Goal: Information Seeking & Learning: Understand process/instructions

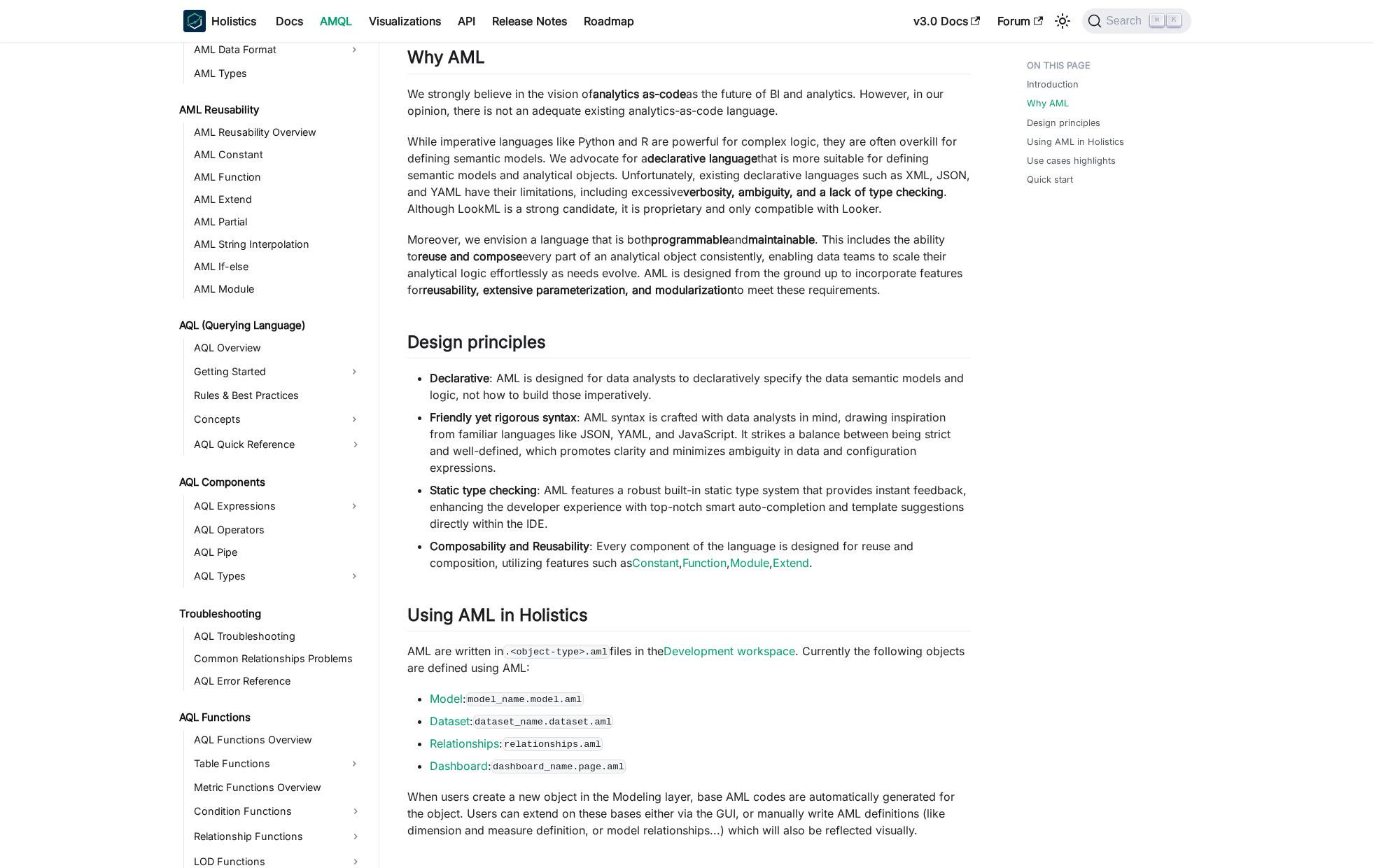
scroll to position [622, 0]
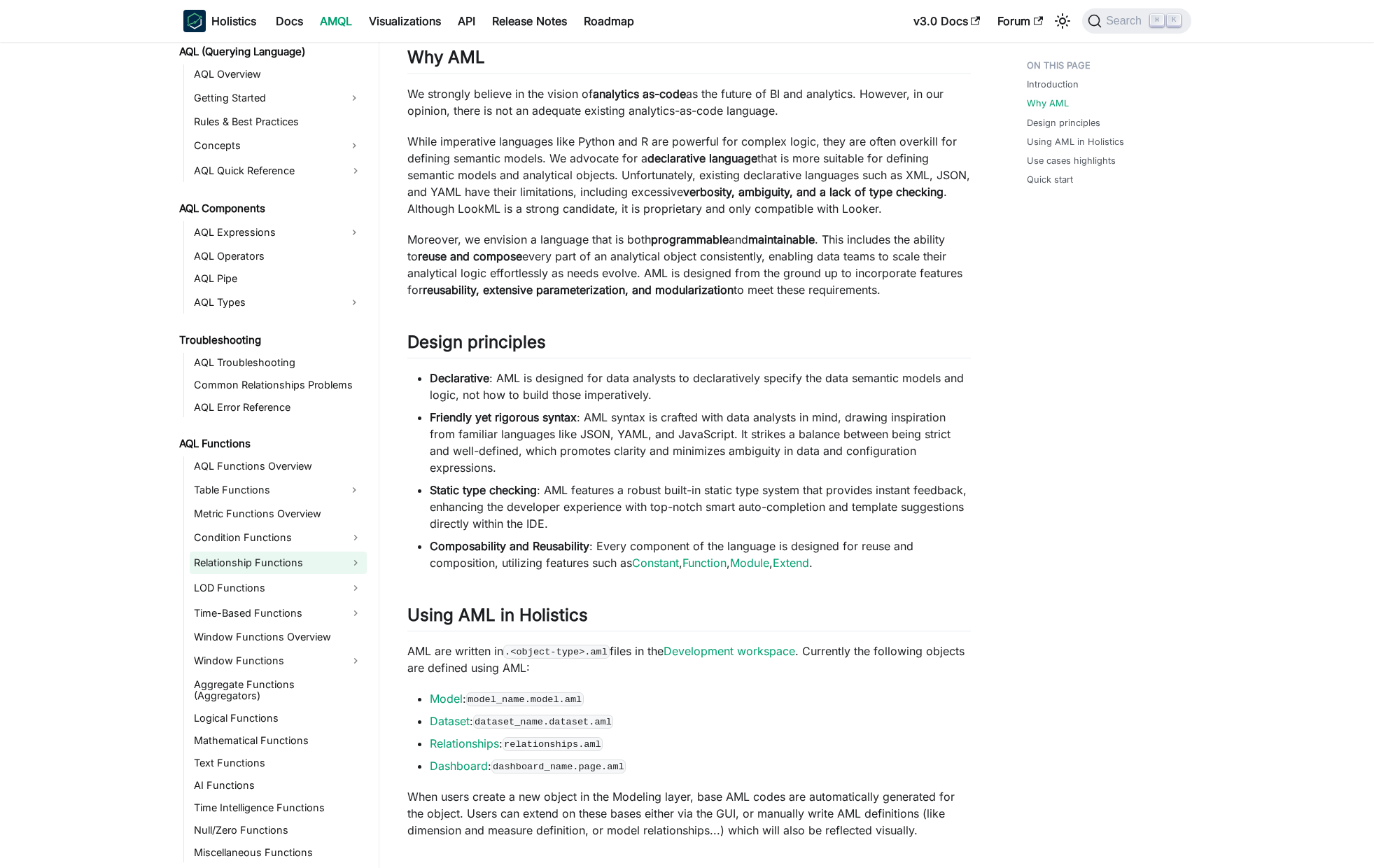
click at [291, 560] on link "Relationship Functions" at bounding box center [278, 563] width 177 height 23
click at [291, 563] on link "Relationship Functions" at bounding box center [278, 563] width 177 height 23
click at [276, 594] on link "LOD Functions" at bounding box center [278, 588] width 177 height 23
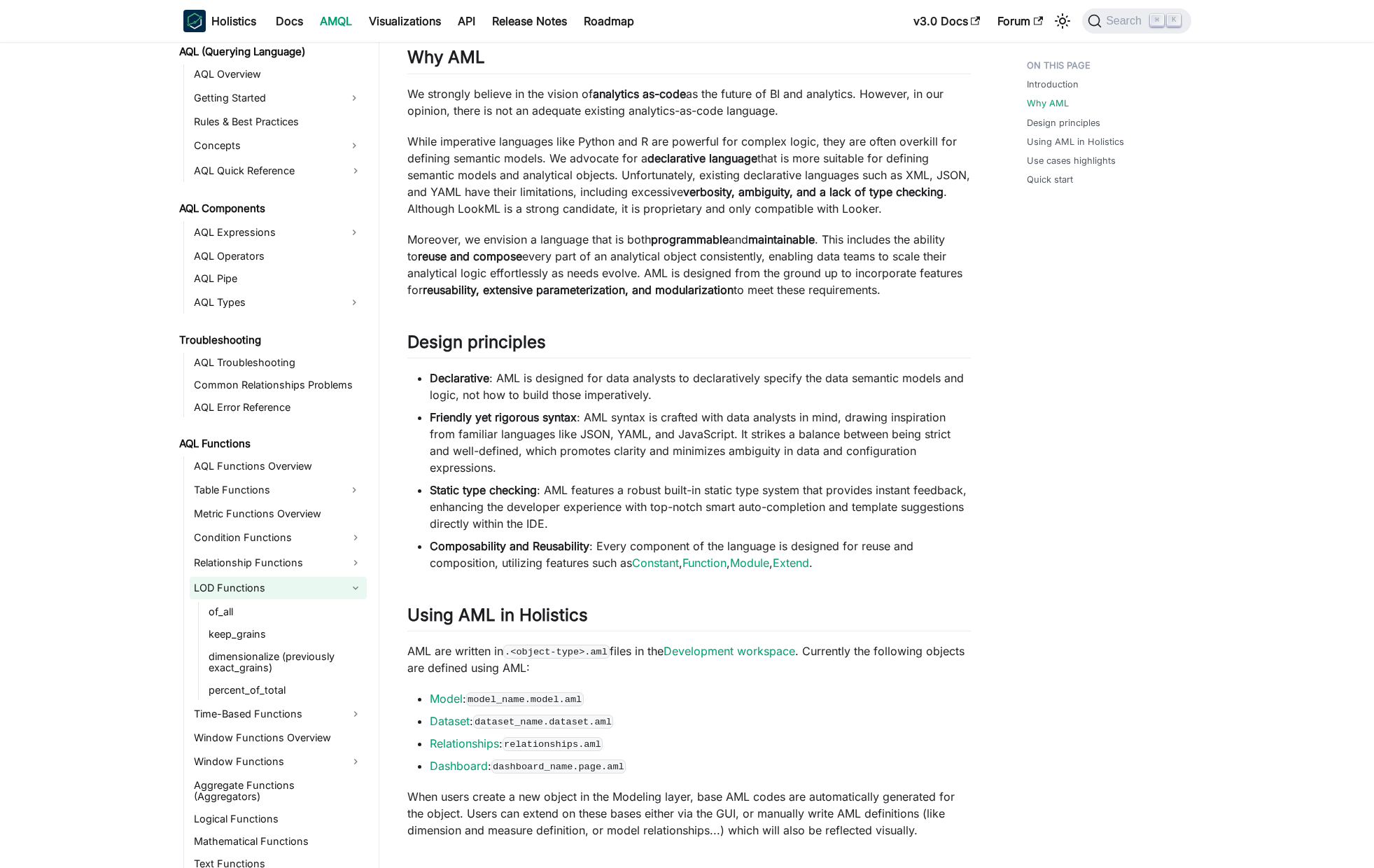
click at [276, 594] on link "LOD Functions" at bounding box center [278, 588] width 177 height 23
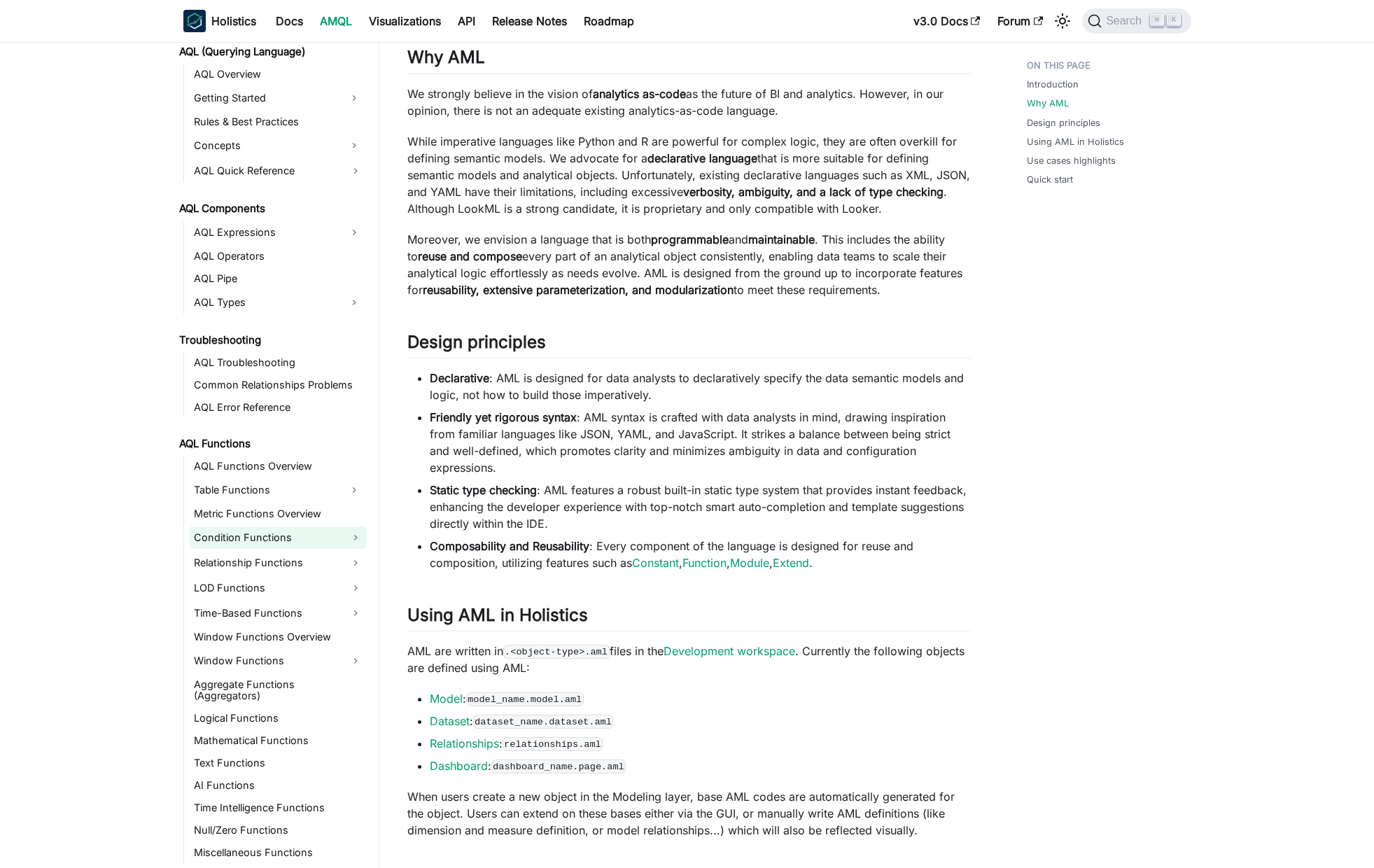
click at [275, 546] on link "Condition Functions" at bounding box center [278, 538] width 177 height 23
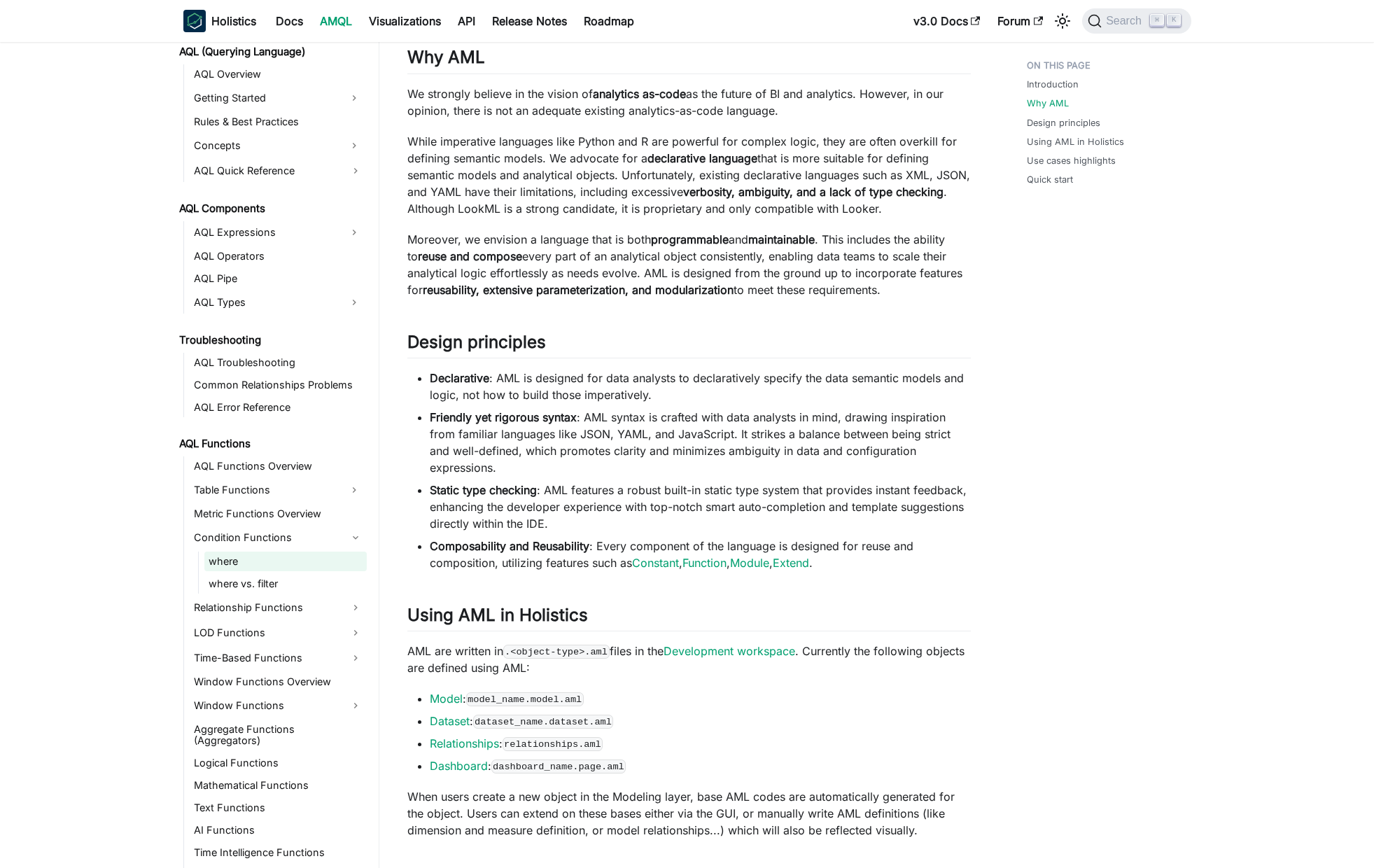
click at [269, 569] on link "where" at bounding box center [285, 561] width 163 height 19
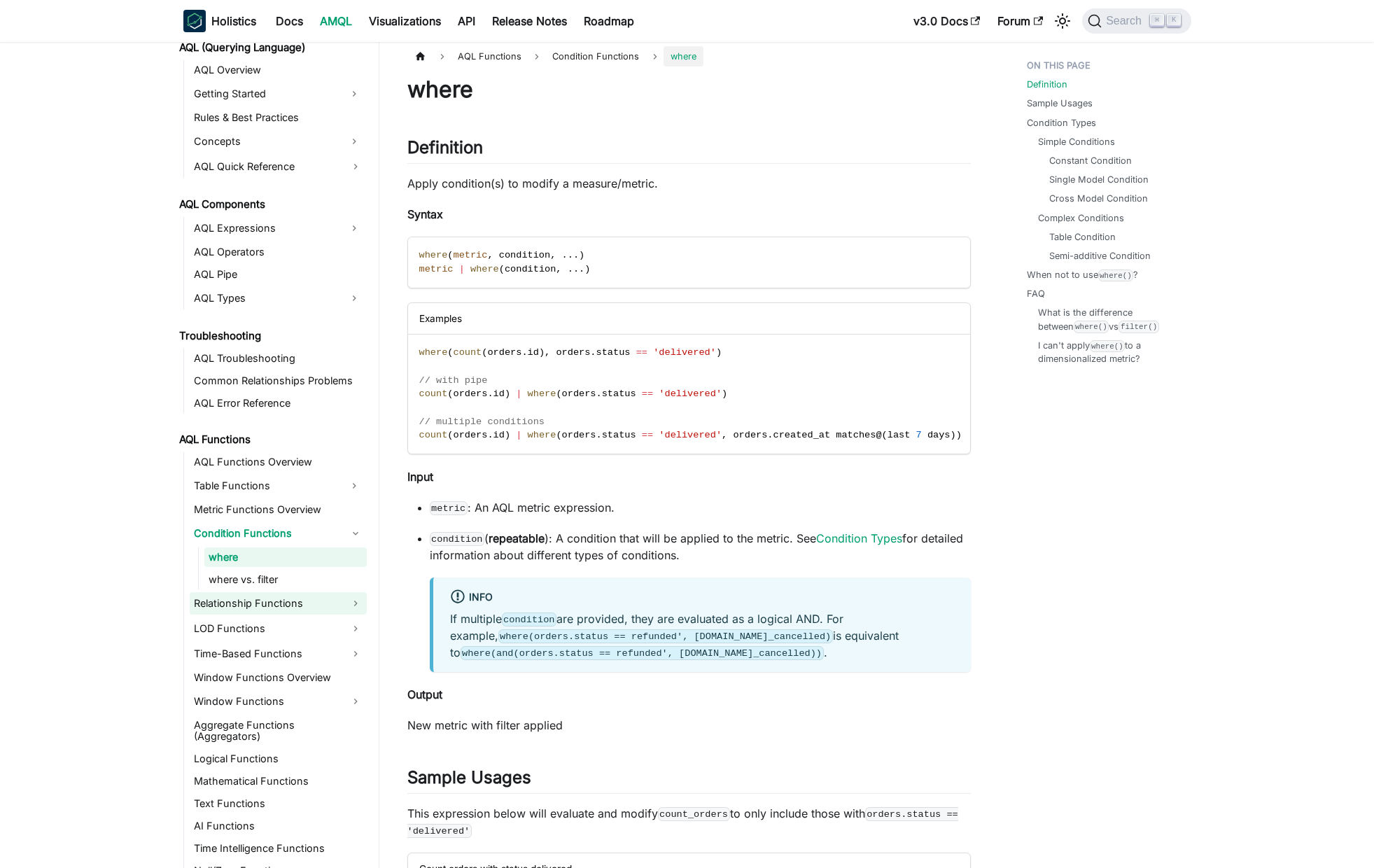
scroll to position [636, 0]
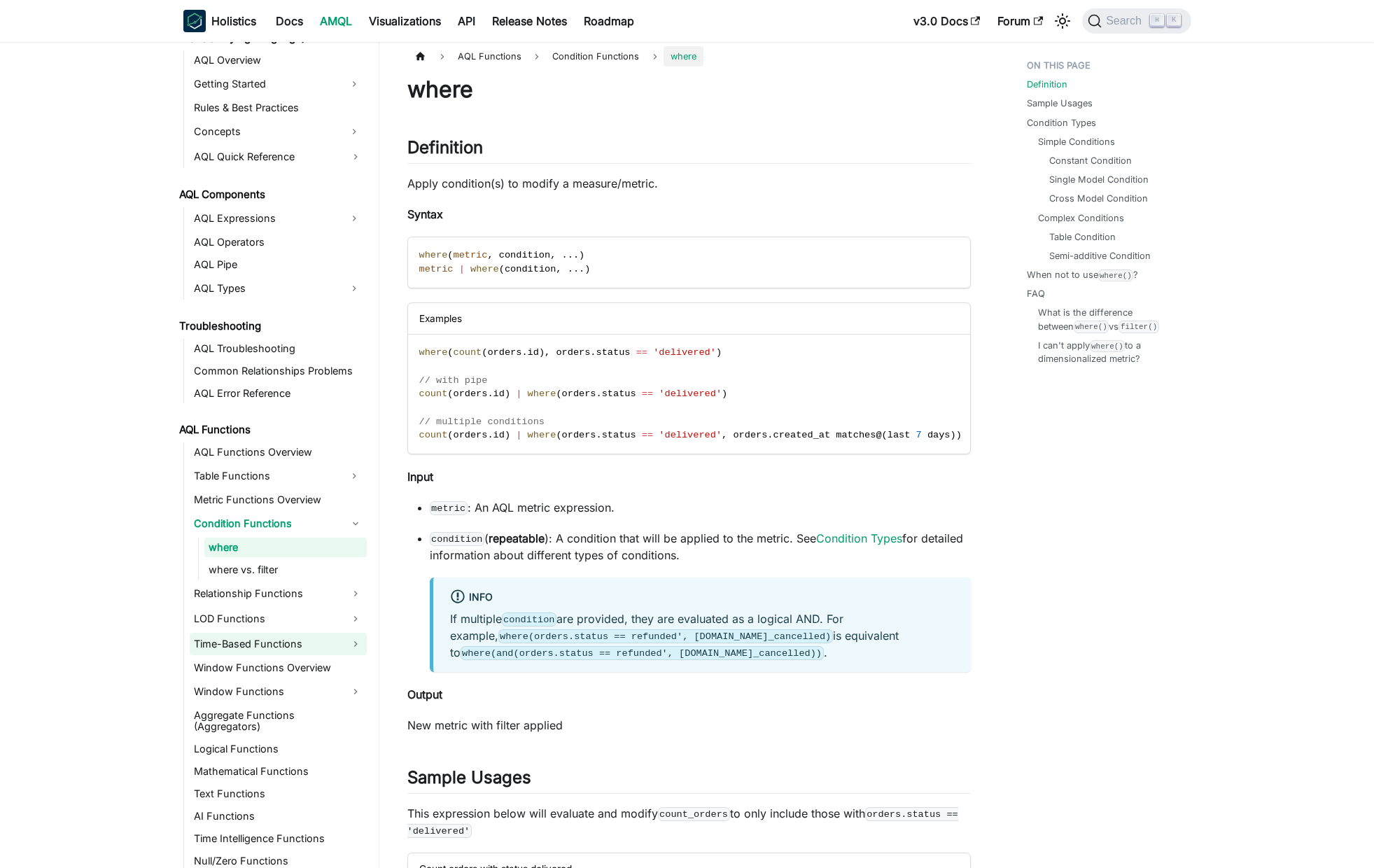
click at [291, 654] on link "Time-Based Functions" at bounding box center [278, 645] width 177 height 23
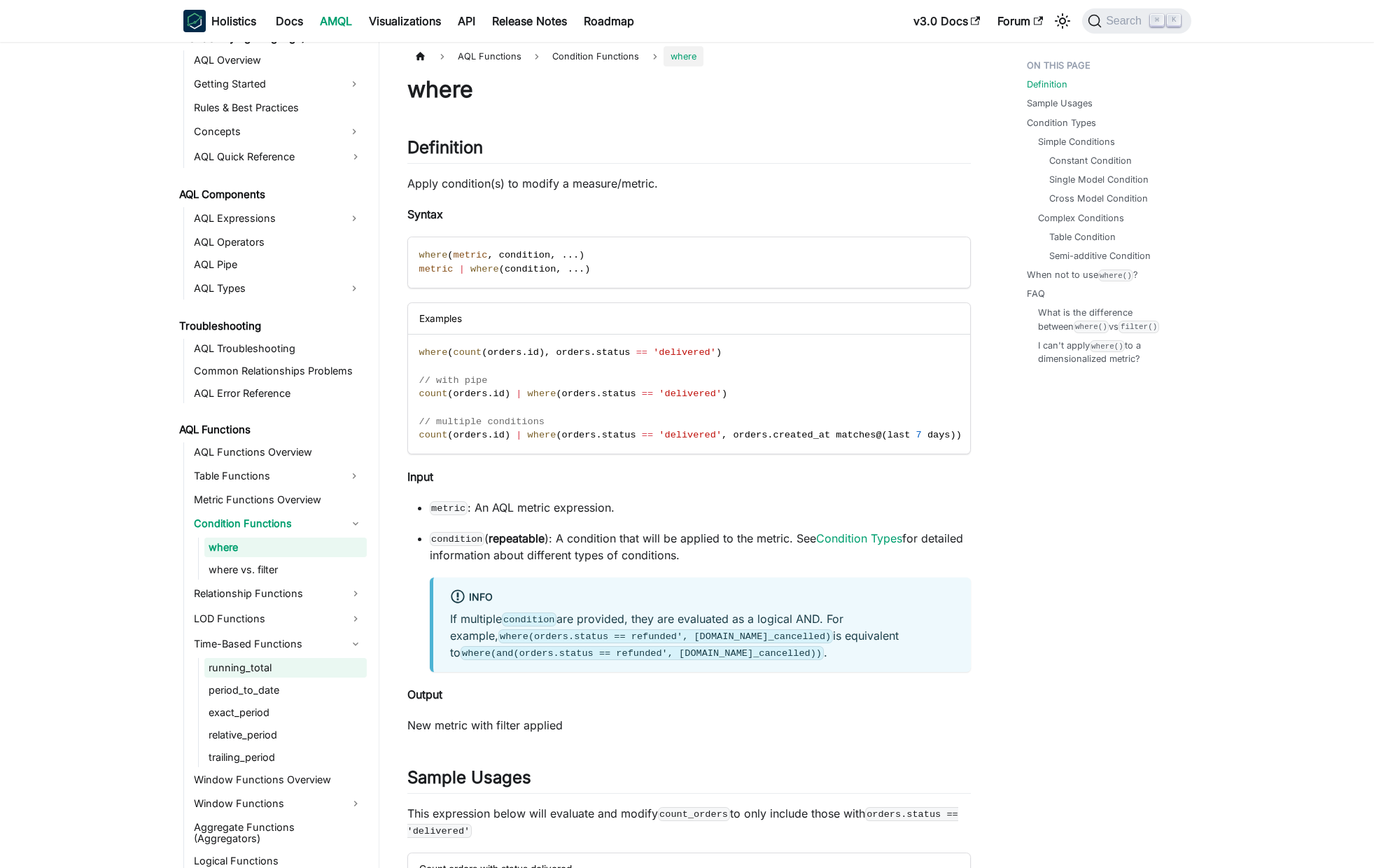
click at [290, 677] on link "running_total" at bounding box center [285, 668] width 163 height 19
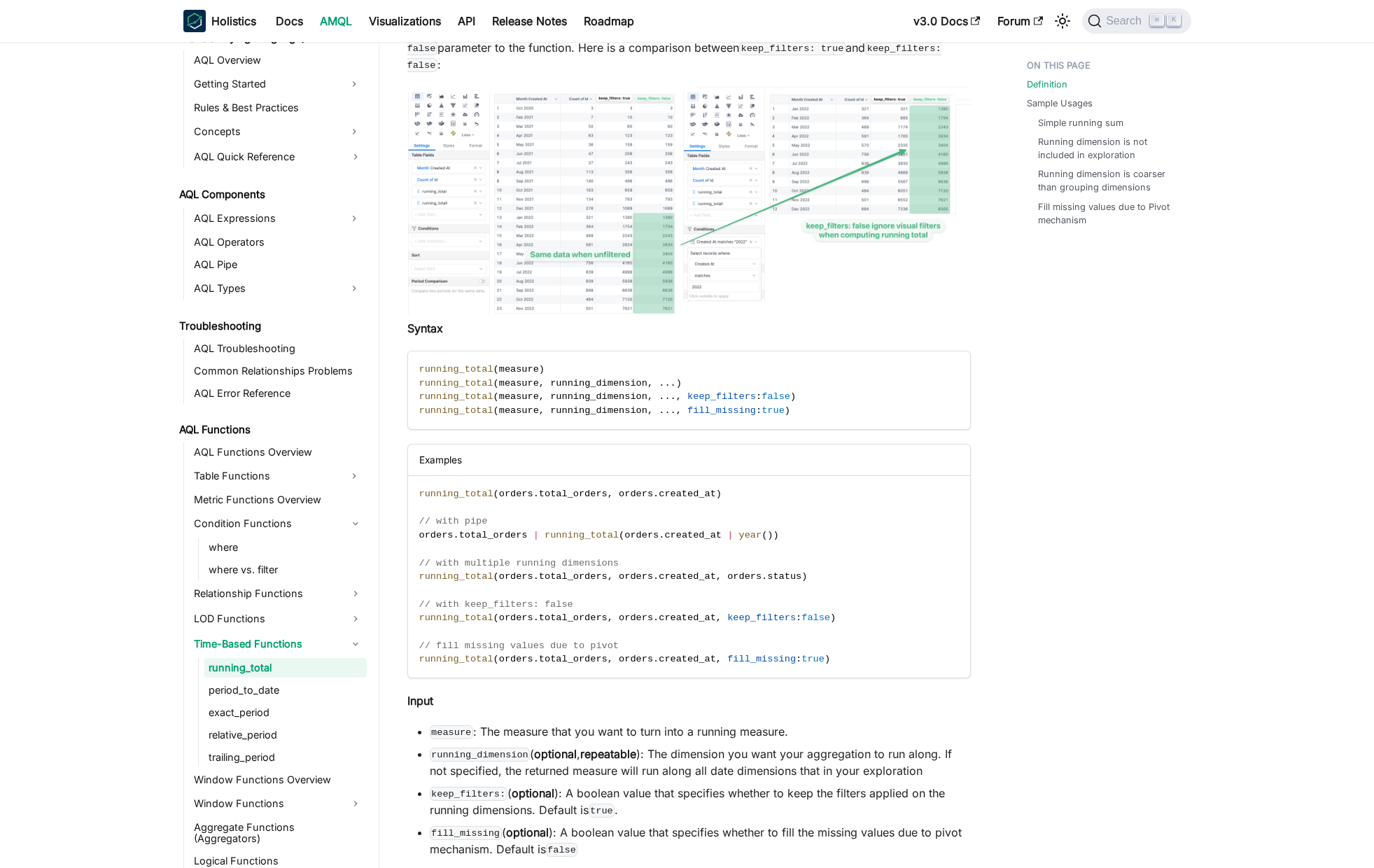
scroll to position [266, 0]
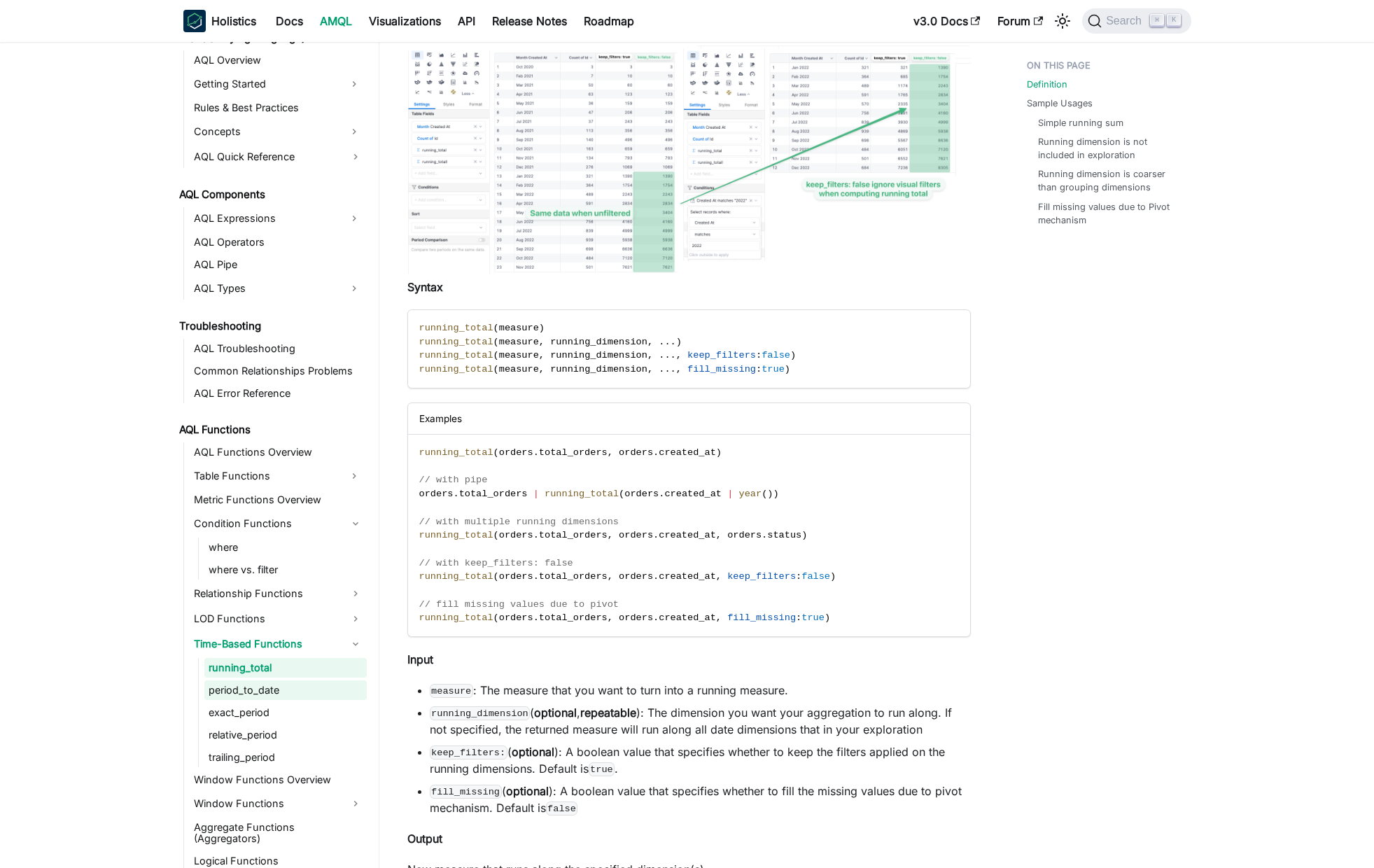
click at [287, 690] on link "period_to_date" at bounding box center [285, 690] width 163 height 19
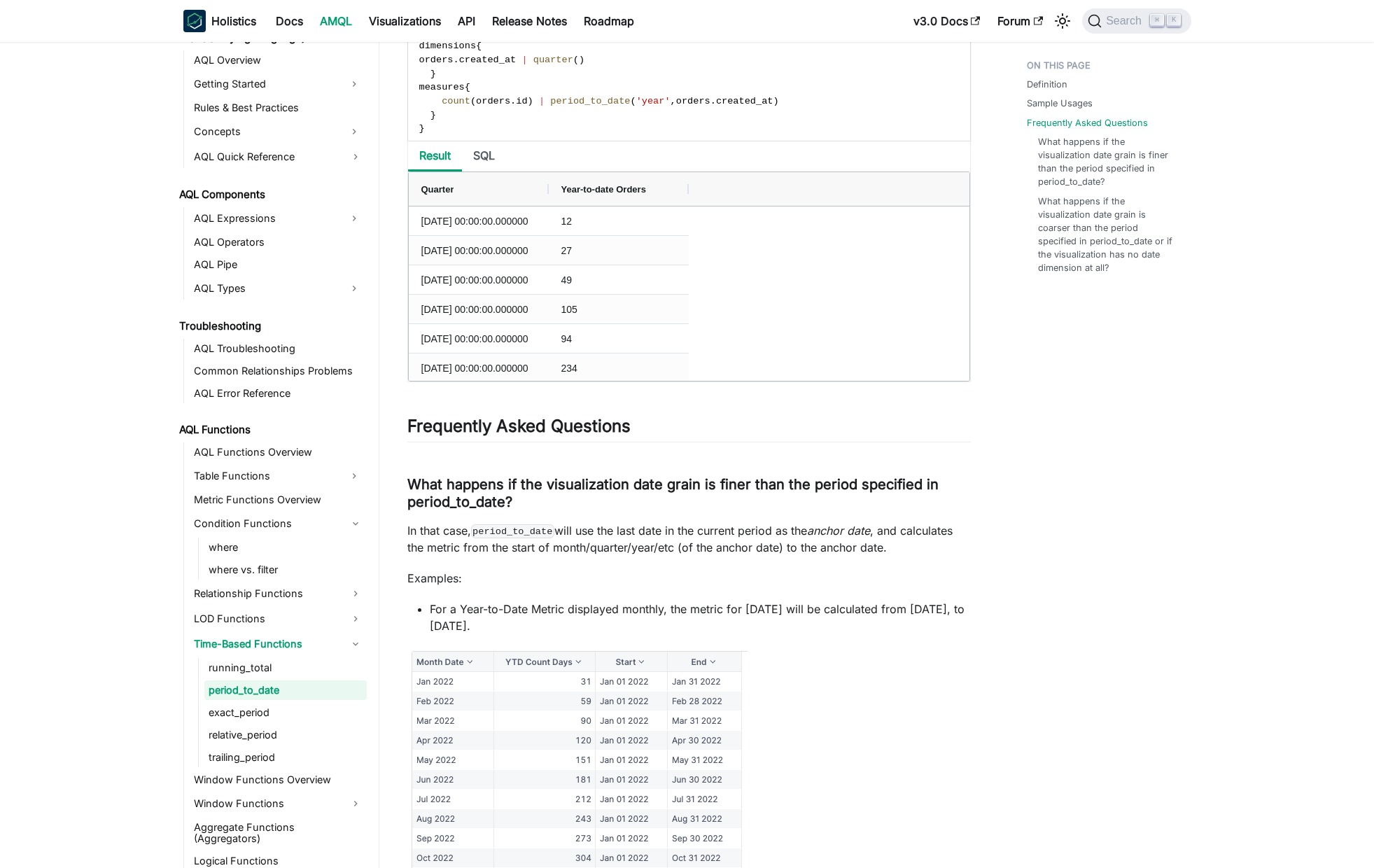
scroll to position [1168, 0]
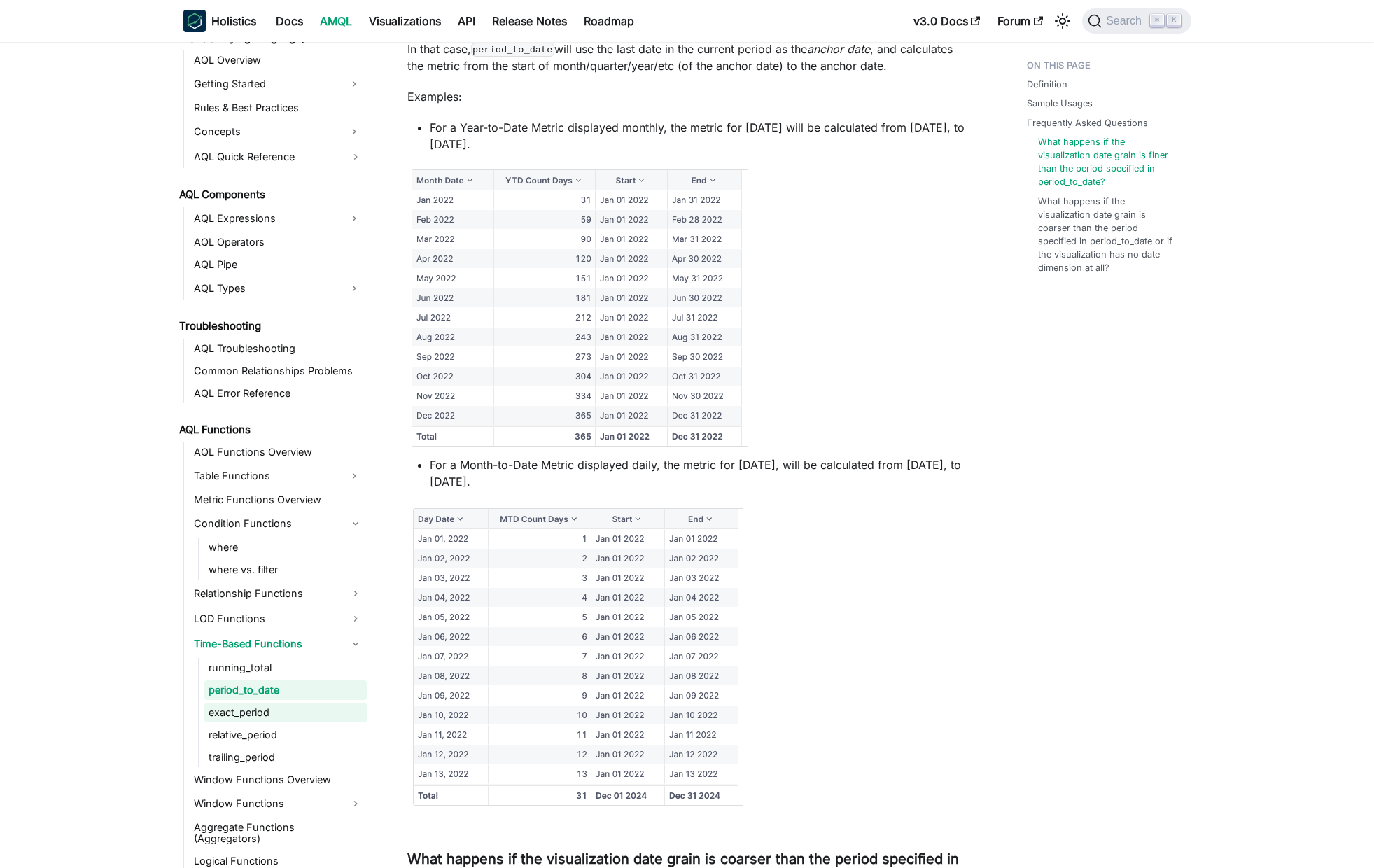
click at [263, 707] on link "exact_period" at bounding box center [285, 713] width 163 height 19
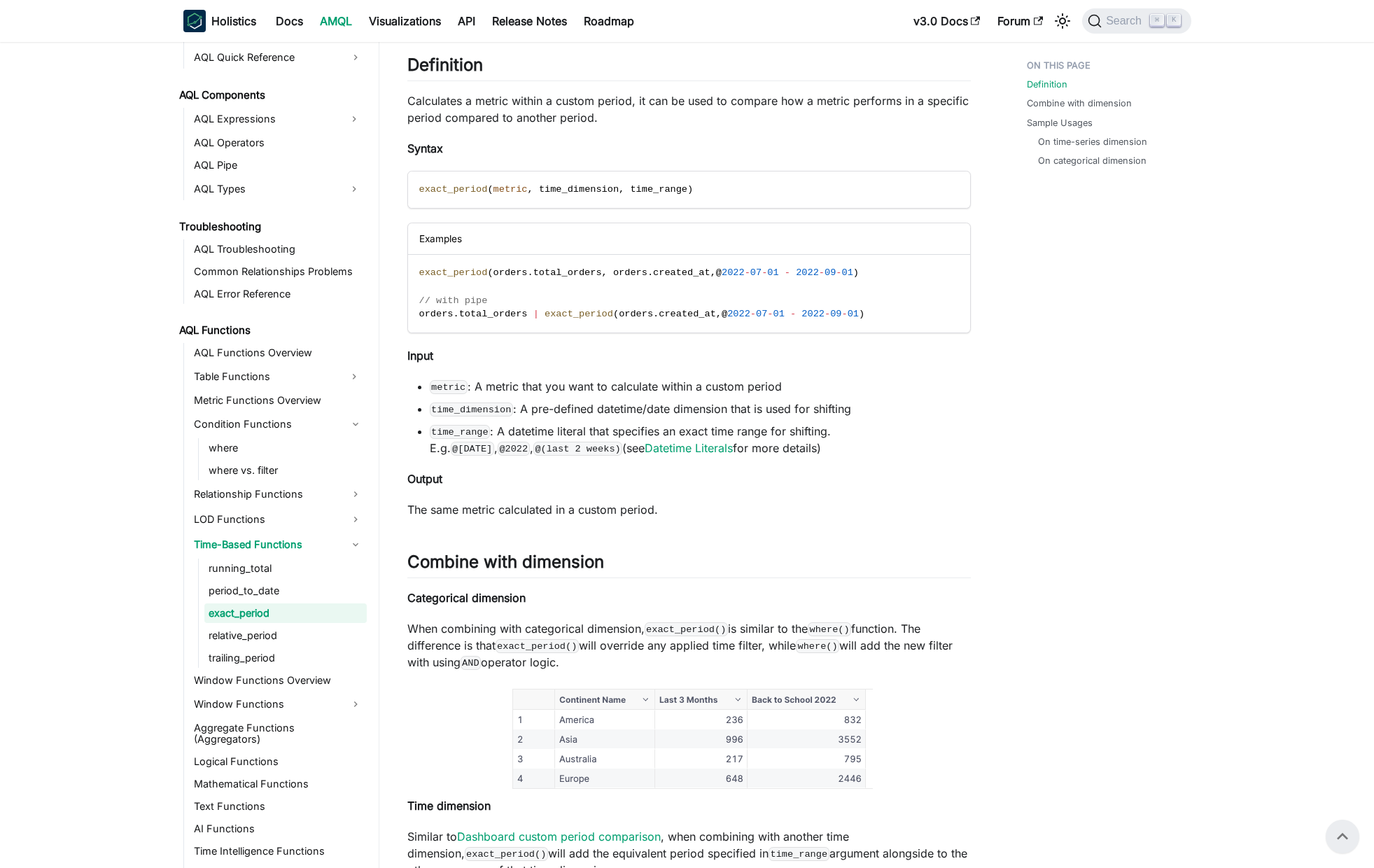
scroll to position [94, 0]
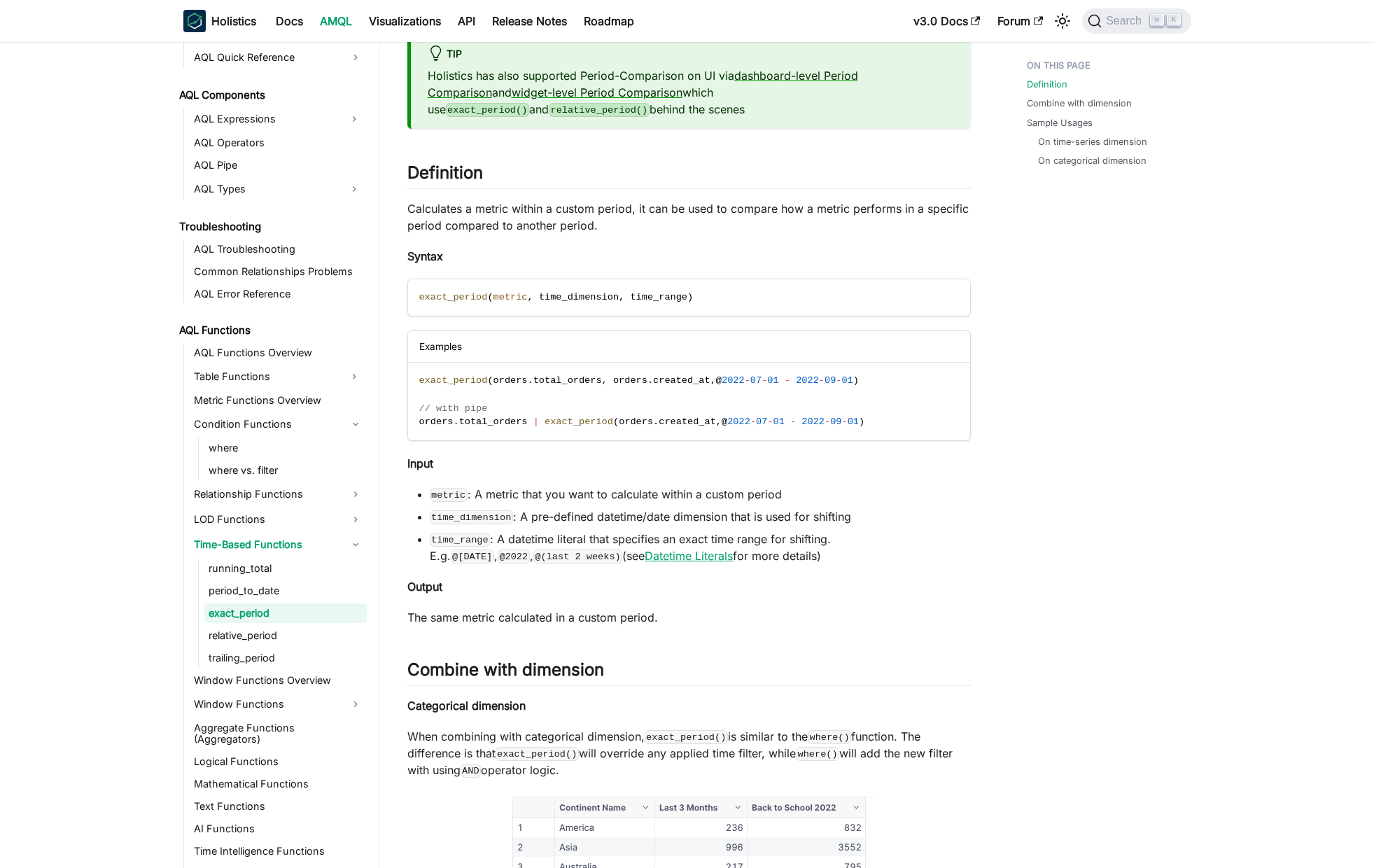
click at [644, 555] on link "Datetime Literals" at bounding box center [688, 555] width 88 height 14
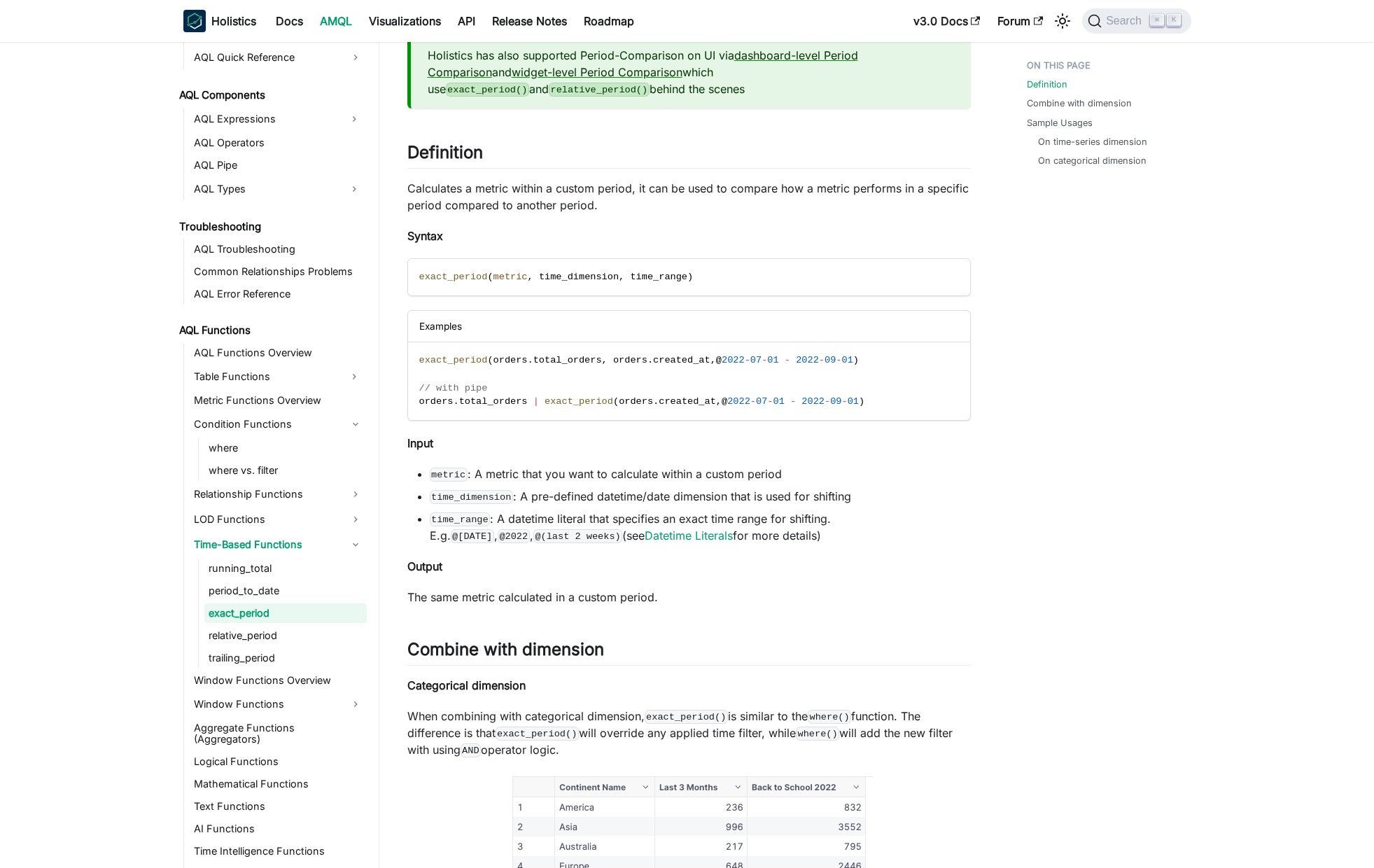
scroll to position [115, 0]
drag, startPoint x: 860, startPoint y: 359, endPoint x: 725, endPoint y: 355, distance: 135.1
click at [725, 355] on span "exact_period ( orders . total_orders , orders . created_at , @ 2022 - 07 - 01 -…" at bounding box center [639, 359] width 440 height 11
copy span "@ 2022 - 07 - 01 - 2022 - 09 - 01"
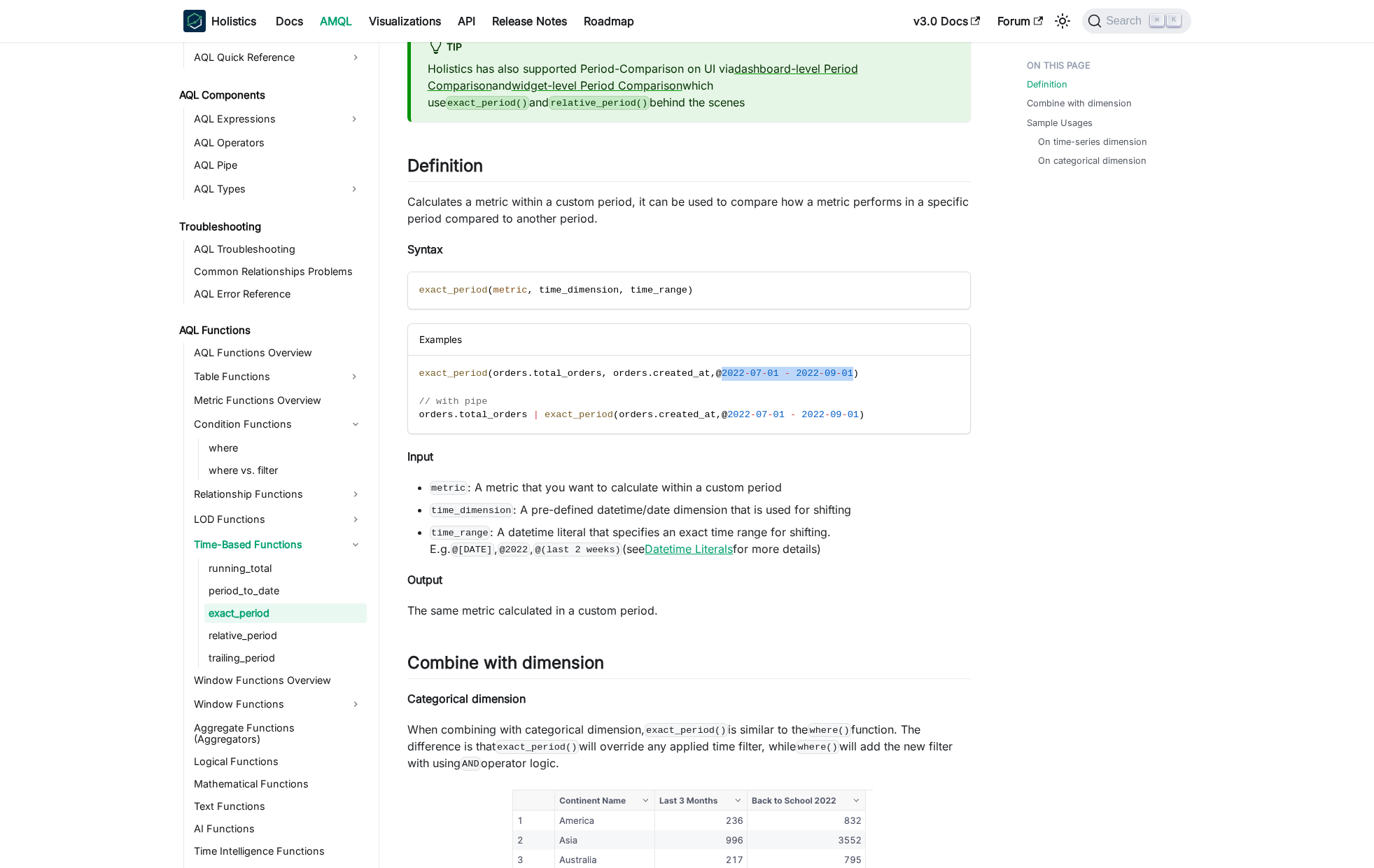
click at [644, 551] on link "Datetime Literals" at bounding box center [688, 548] width 88 height 14
drag, startPoint x: 613, startPoint y: 415, endPoint x: 544, endPoint y: 411, distance: 69.1
click at [544, 411] on span "orders . total_orders | exact_period ( orders . created_at , @ 2022 - 07 - 01 -…" at bounding box center [642, 415] width 446 height 11
copy span "exact_period"
click at [644, 549] on link "Datetime Literals" at bounding box center [688, 548] width 88 height 14
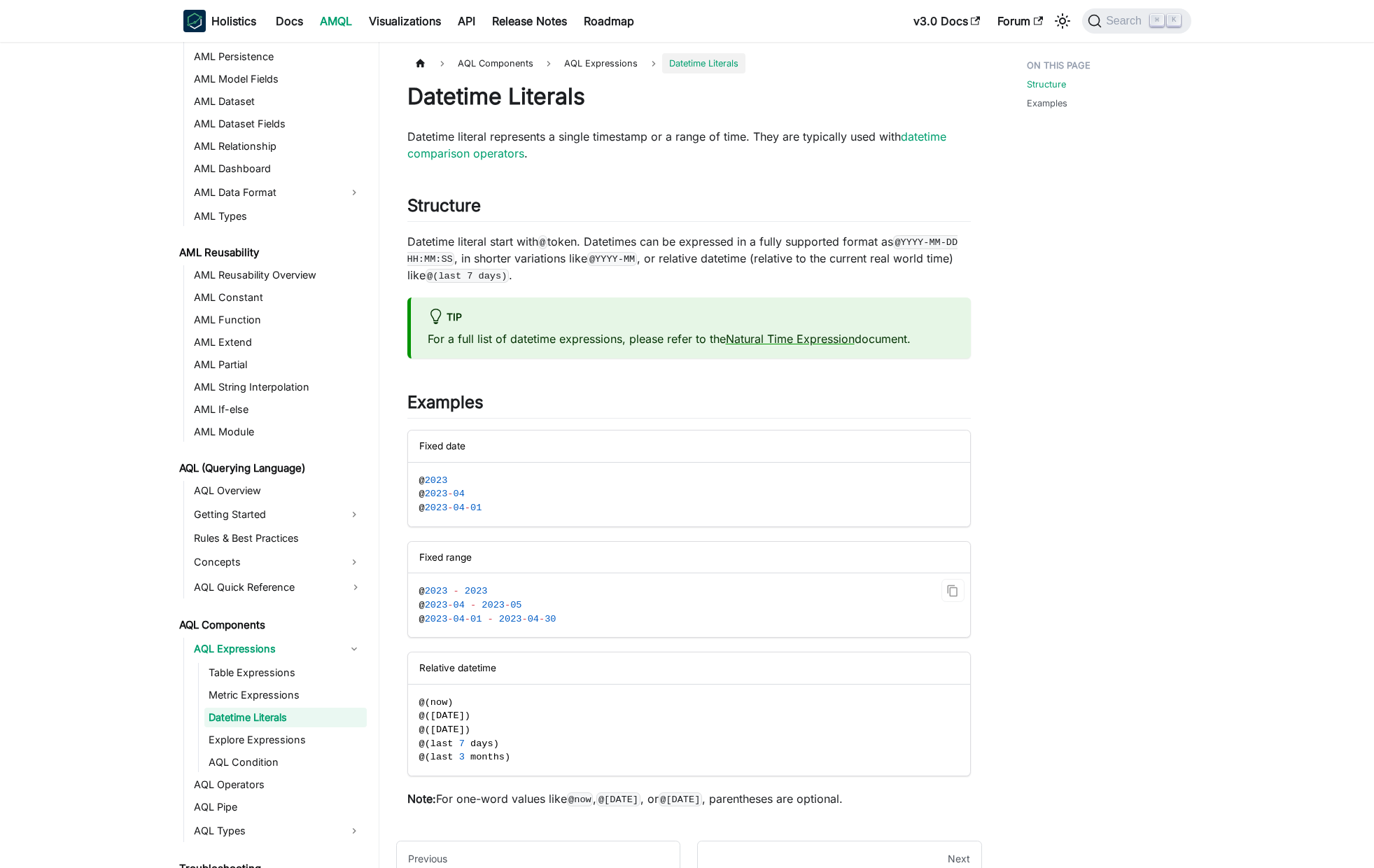
scroll to position [230, 0]
